Goal: Information Seeking & Learning: Learn about a topic

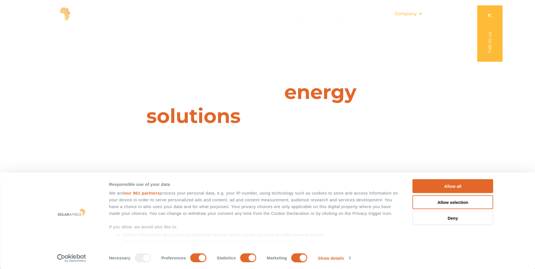
click at [412, 14] on span "Company" at bounding box center [406, 13] width 22 height 7
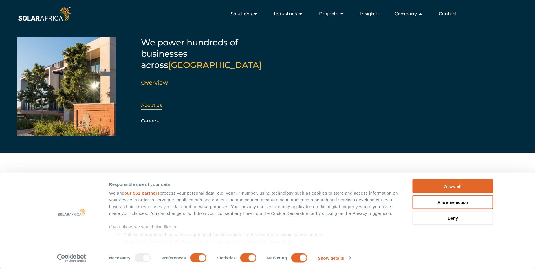
click at [149, 103] on link "About us" at bounding box center [151, 105] width 21 height 5
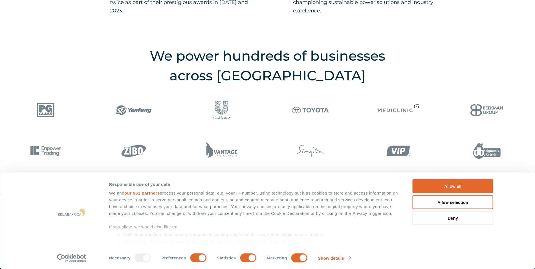
scroll to position [733, 0]
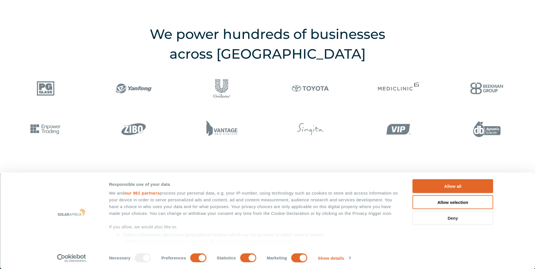
click at [454, 218] on button "Deny" at bounding box center [453, 218] width 81 height 14
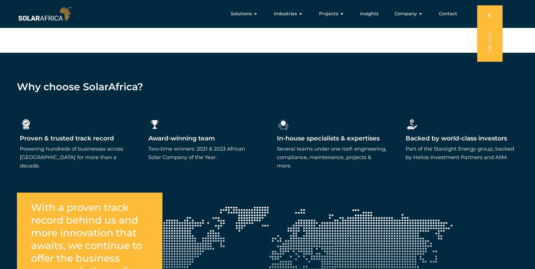
scroll to position [846, 0]
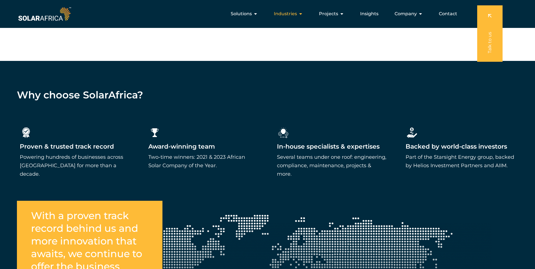
click at [301, 13] on icon "Menu" at bounding box center [300, 14] width 5 height 5
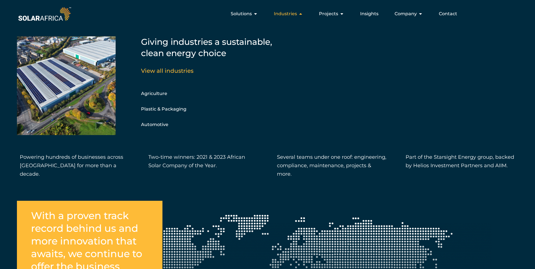
click at [301, 13] on icon "Menu" at bounding box center [300, 14] width 5 height 5
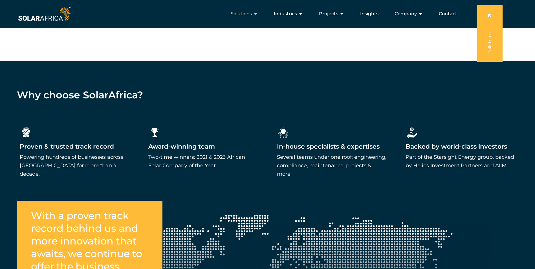
click at [257, 13] on icon "Menu" at bounding box center [255, 14] width 5 height 5
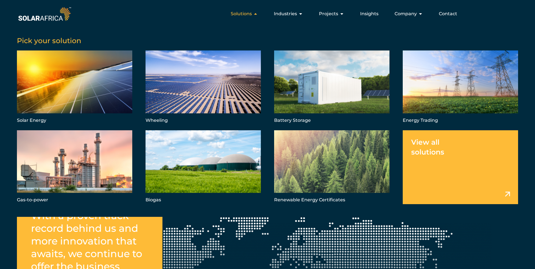
click at [257, 13] on icon "Menu" at bounding box center [255, 14] width 5 height 5
